Goal: Transaction & Acquisition: Purchase product/service

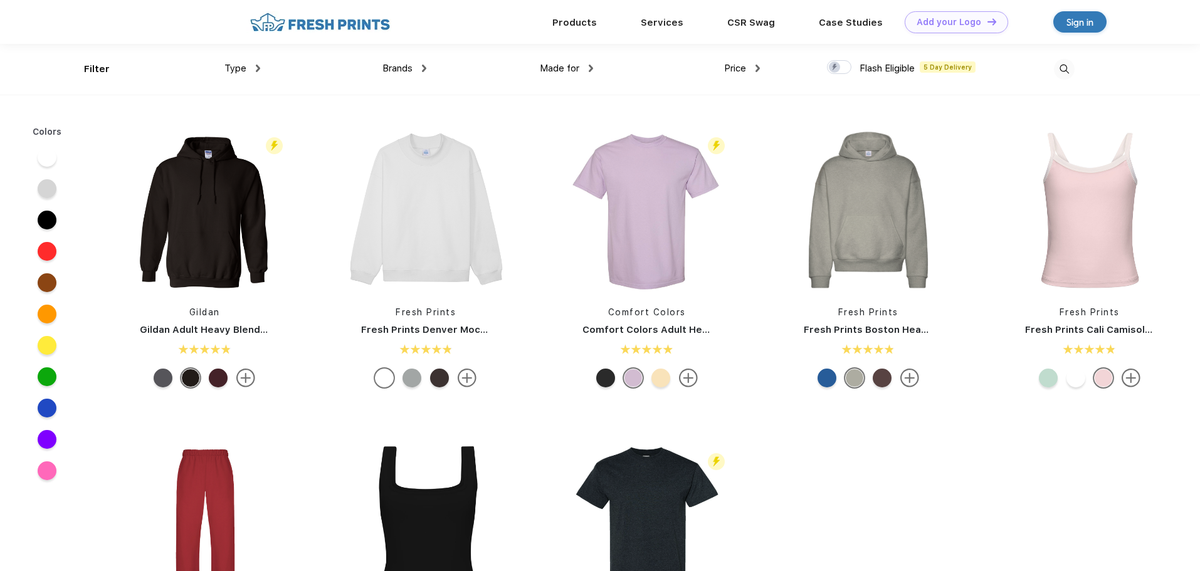
scroll to position [1, 0]
click at [1051, 72] on div at bounding box center [991, 68] width 167 height 51
click at [1060, 70] on img at bounding box center [1064, 68] width 21 height 21
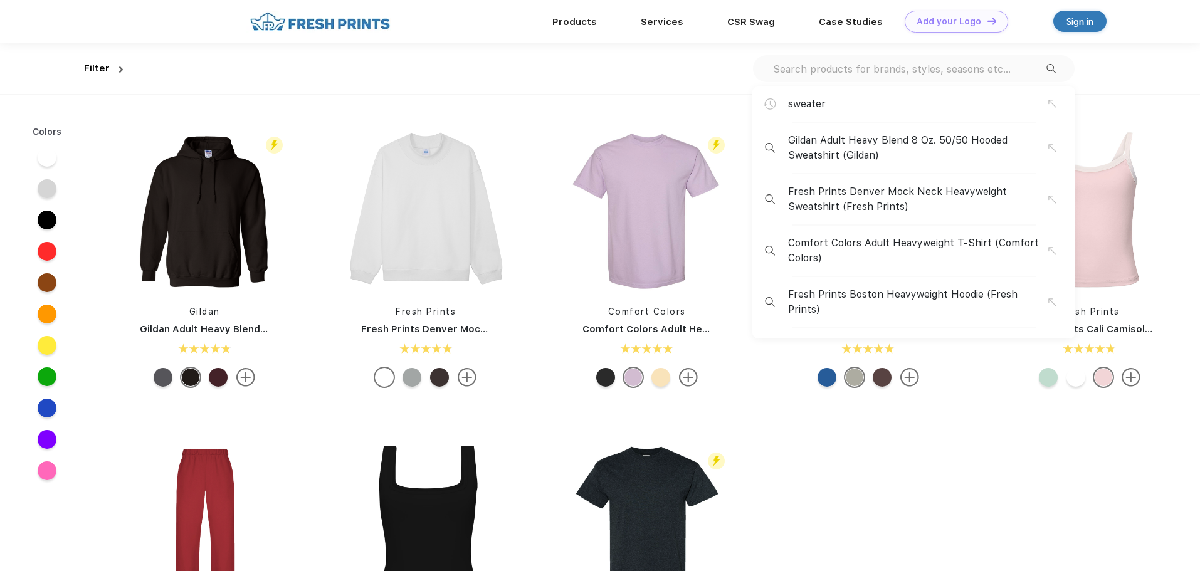
click at [852, 66] on input "text" at bounding box center [909, 69] width 275 height 14
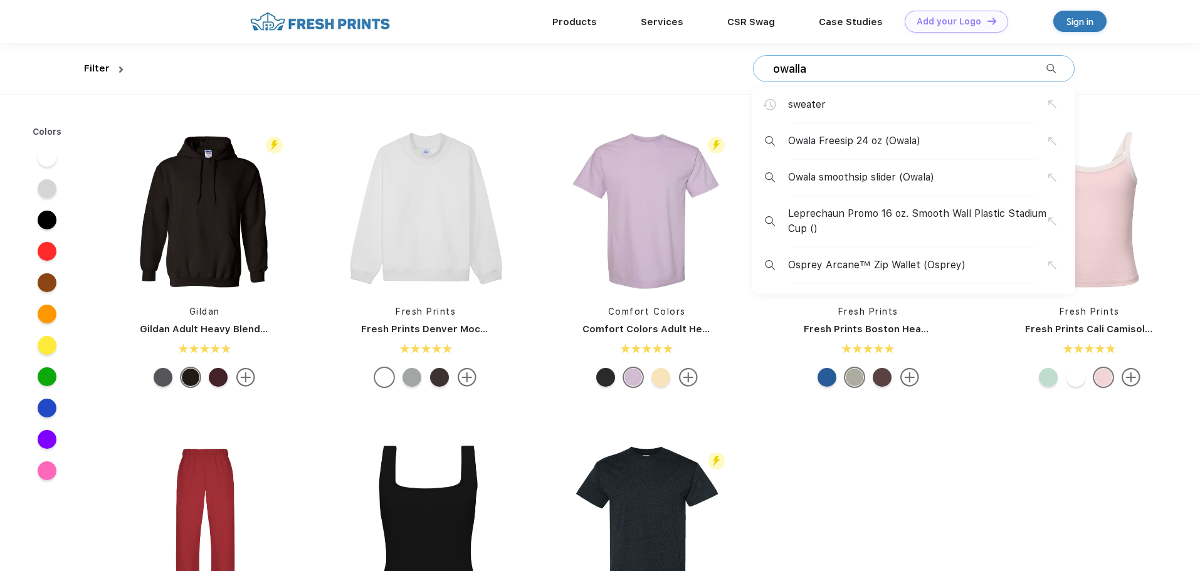
type input "owalla"
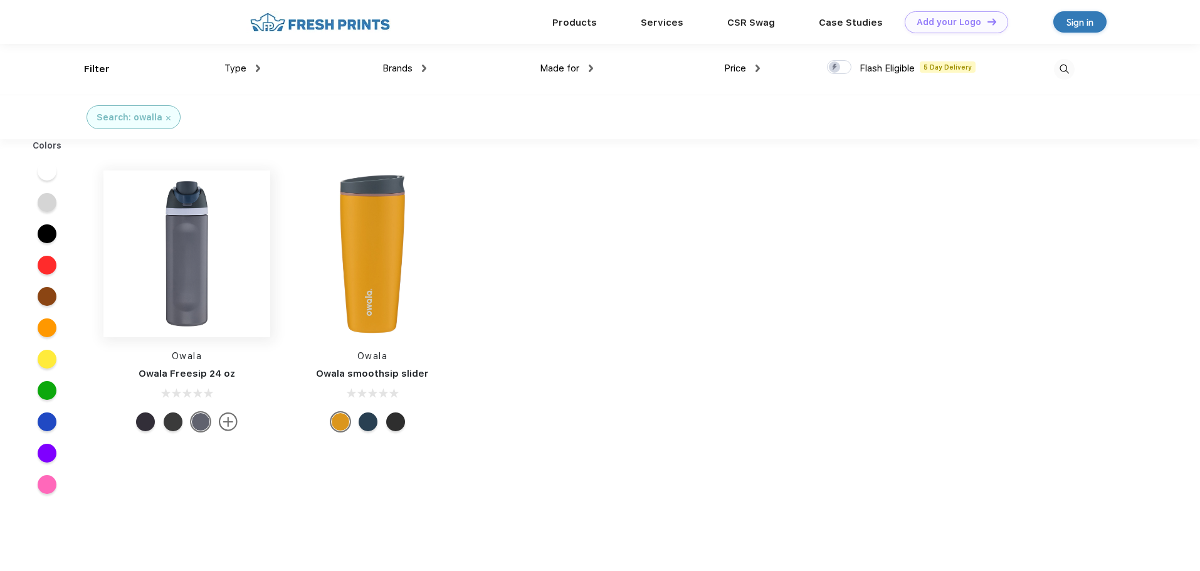
click at [200, 271] on img at bounding box center [186, 253] width 167 height 167
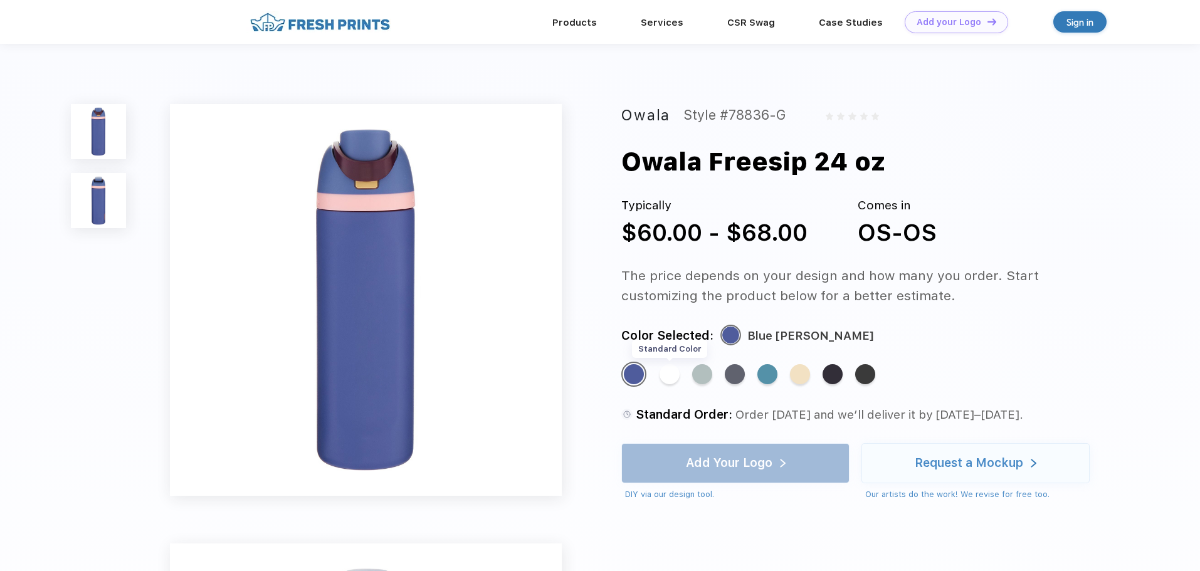
click at [671, 380] on div "Standard Color" at bounding box center [669, 374] width 20 height 20
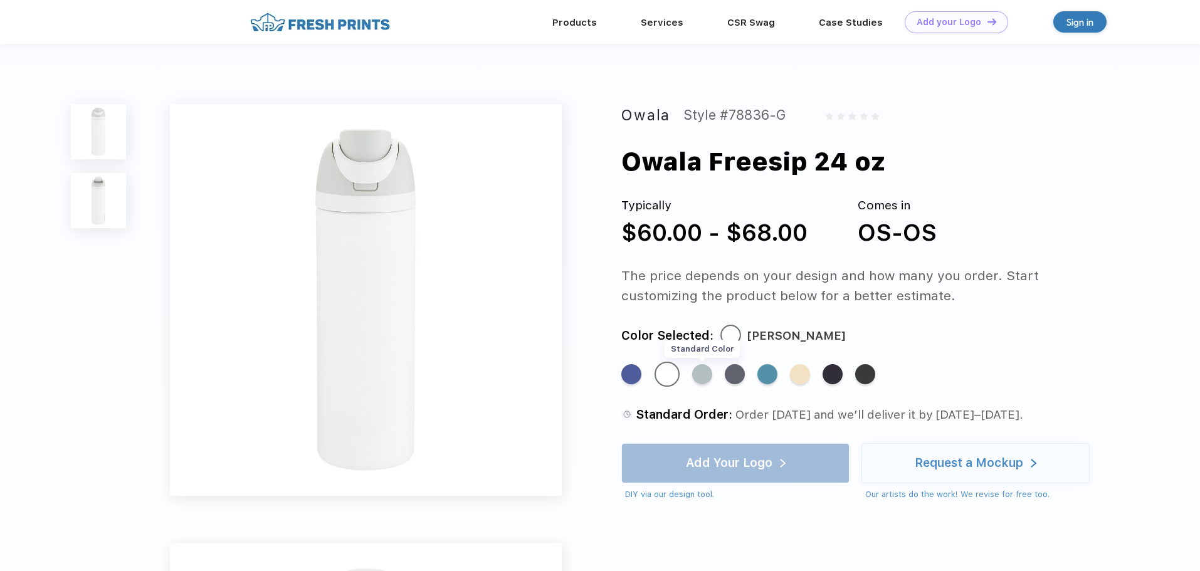
click at [701, 375] on div "Standard Color" at bounding box center [702, 374] width 20 height 20
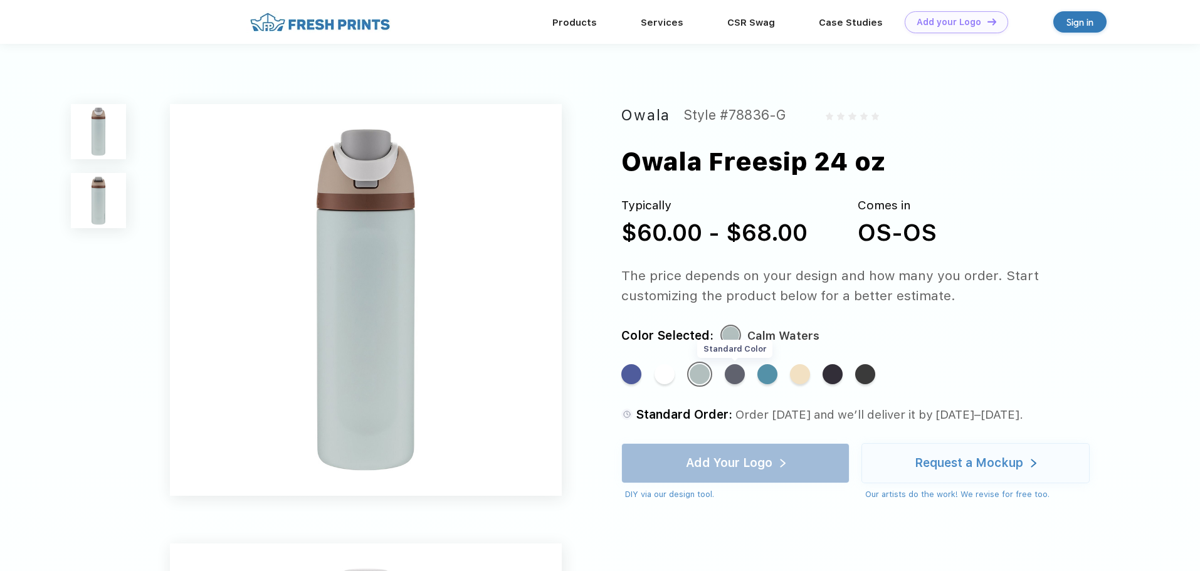
click at [736, 371] on div "Standard Color" at bounding box center [735, 374] width 20 height 20
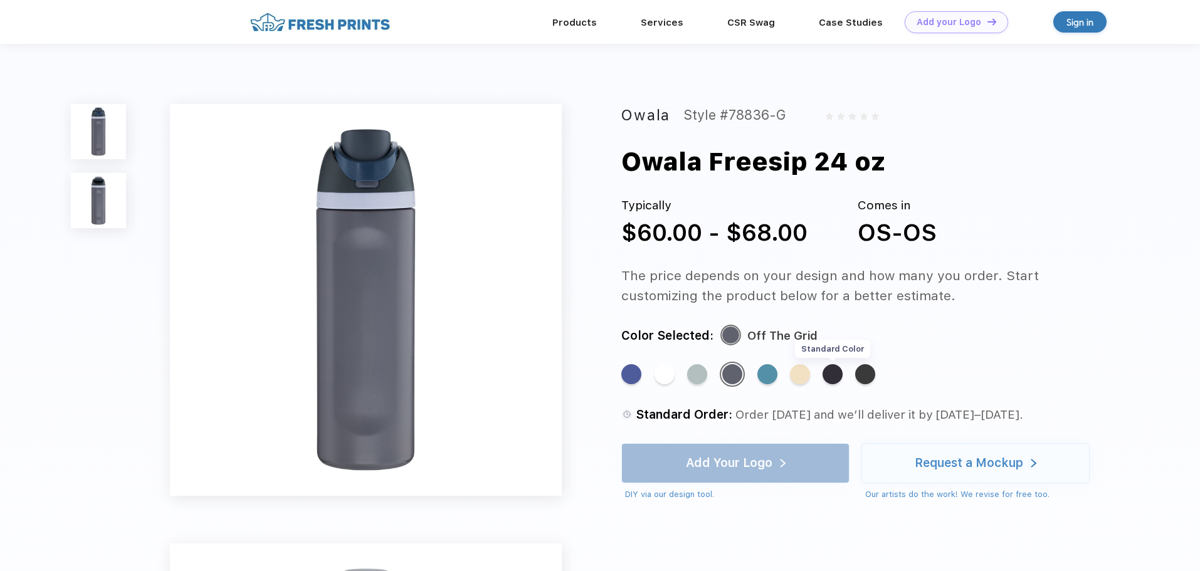
click at [835, 373] on div "Standard Color" at bounding box center [832, 374] width 20 height 20
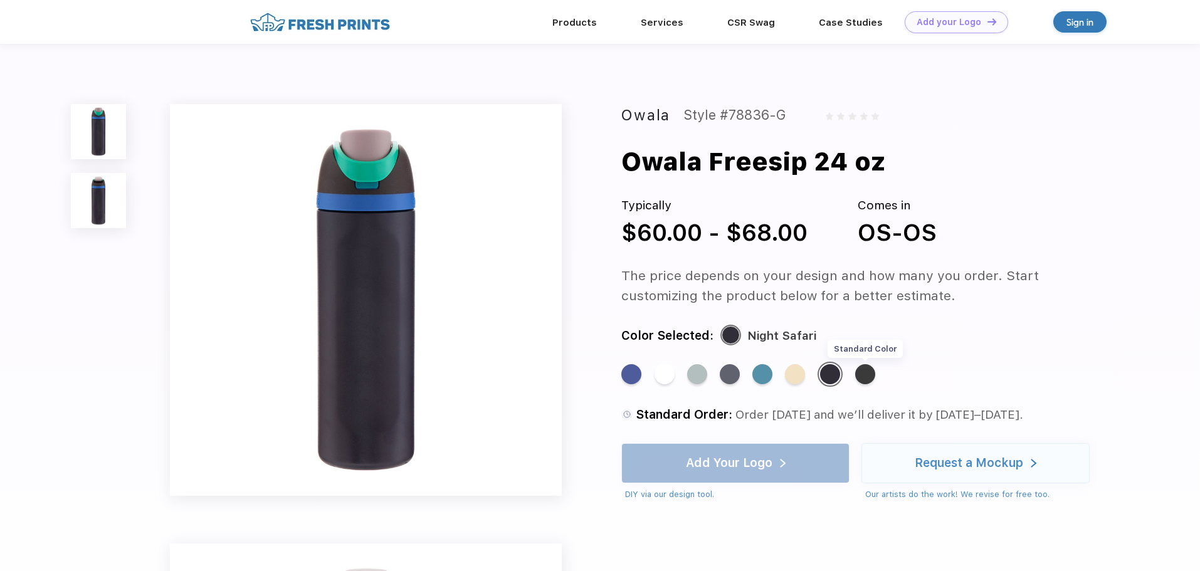
click at [872, 377] on div "Standard Color" at bounding box center [865, 374] width 20 height 20
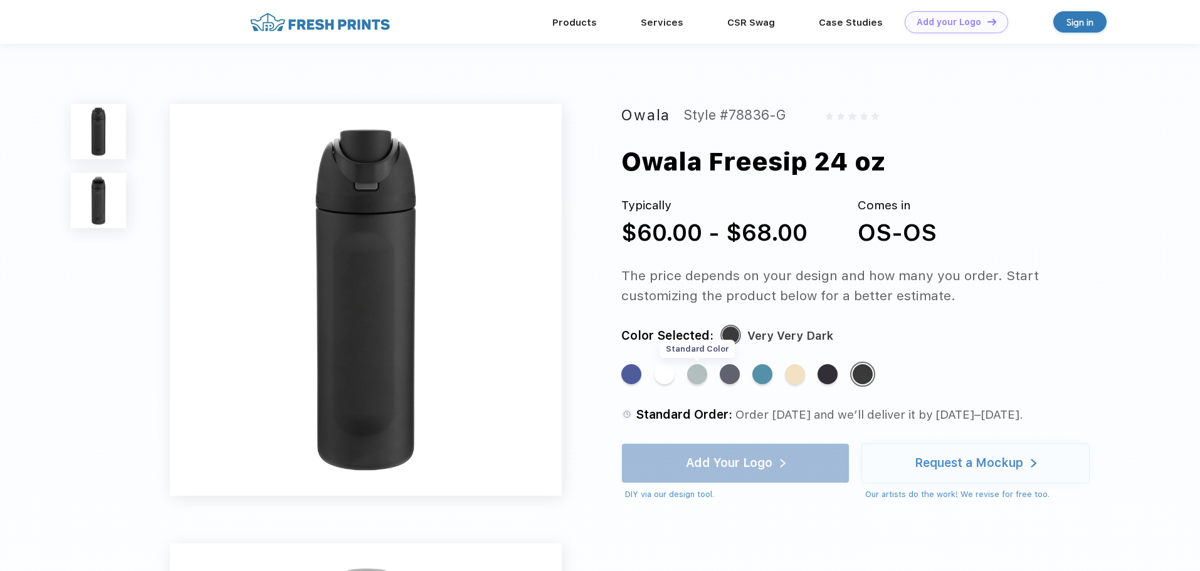
click at [691, 379] on div "Standard Color" at bounding box center [697, 374] width 20 height 20
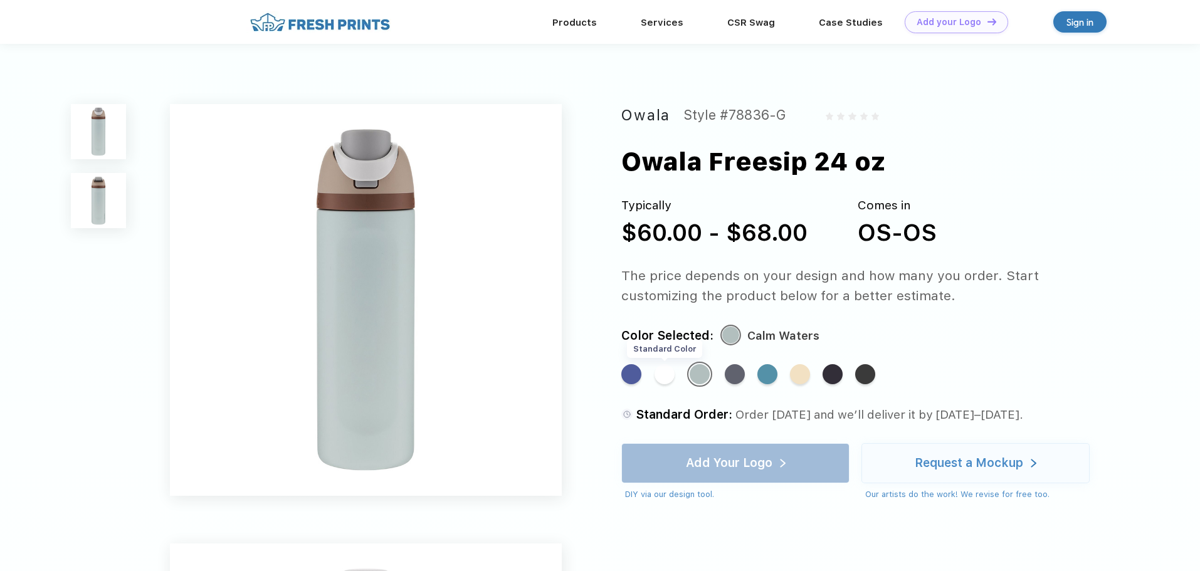
click at [667, 378] on div "Standard Color" at bounding box center [664, 374] width 20 height 20
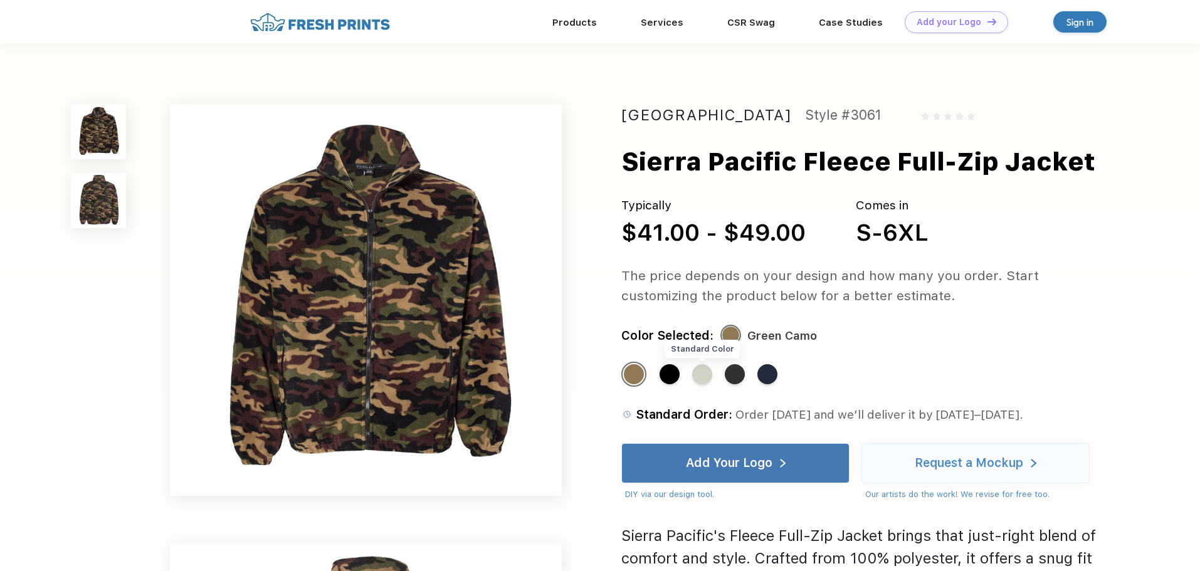
click at [704, 376] on div "Standard Color" at bounding box center [702, 374] width 20 height 20
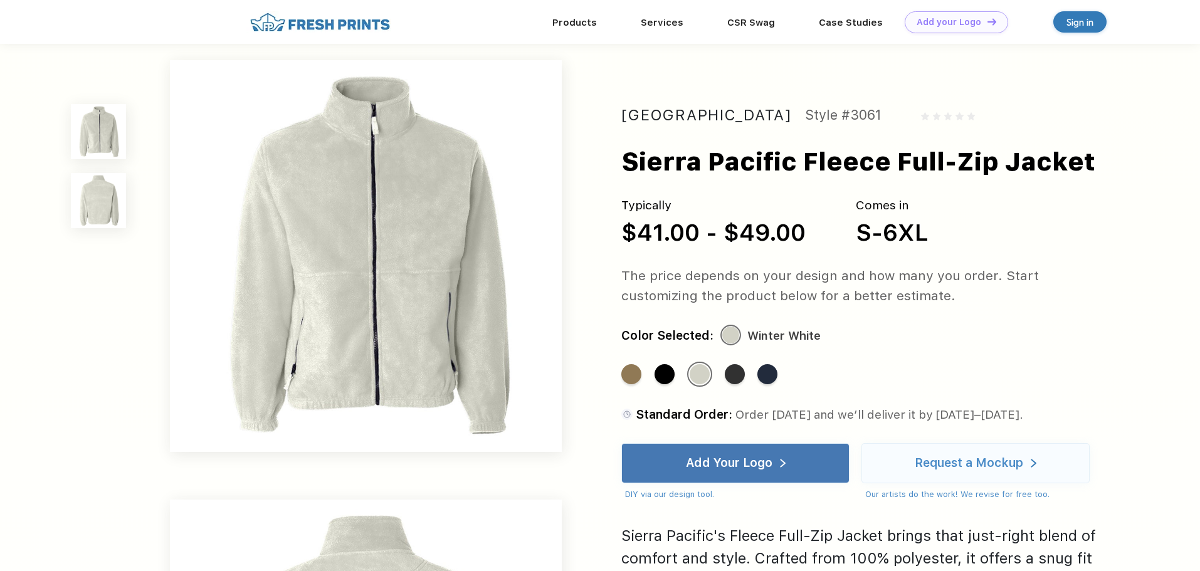
scroll to position [313, 0]
